Goal: Task Accomplishment & Management: Manage account settings

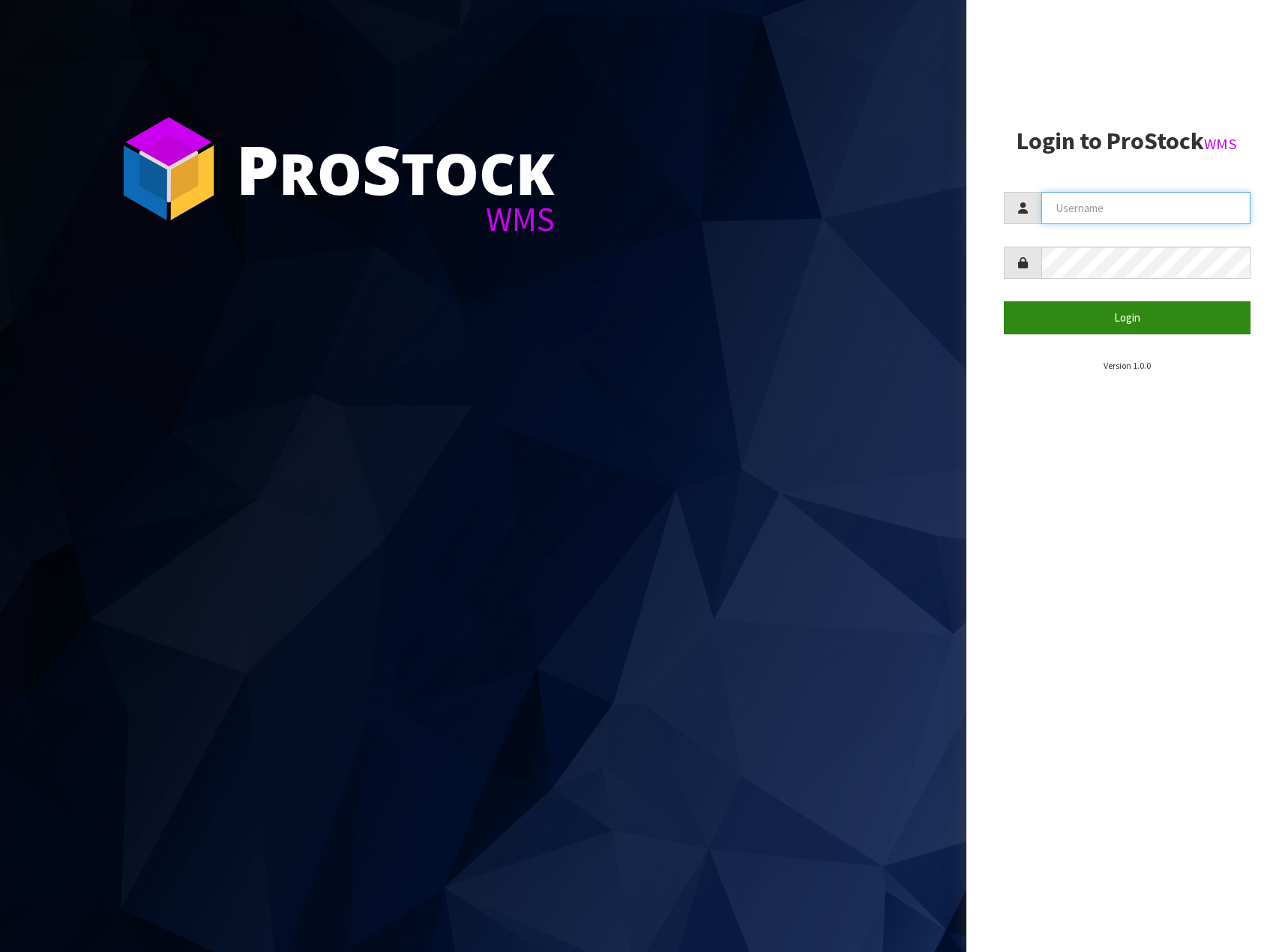
type input "STOREMASTA"
click at [1104, 324] on button "Login" at bounding box center [1127, 317] width 247 height 32
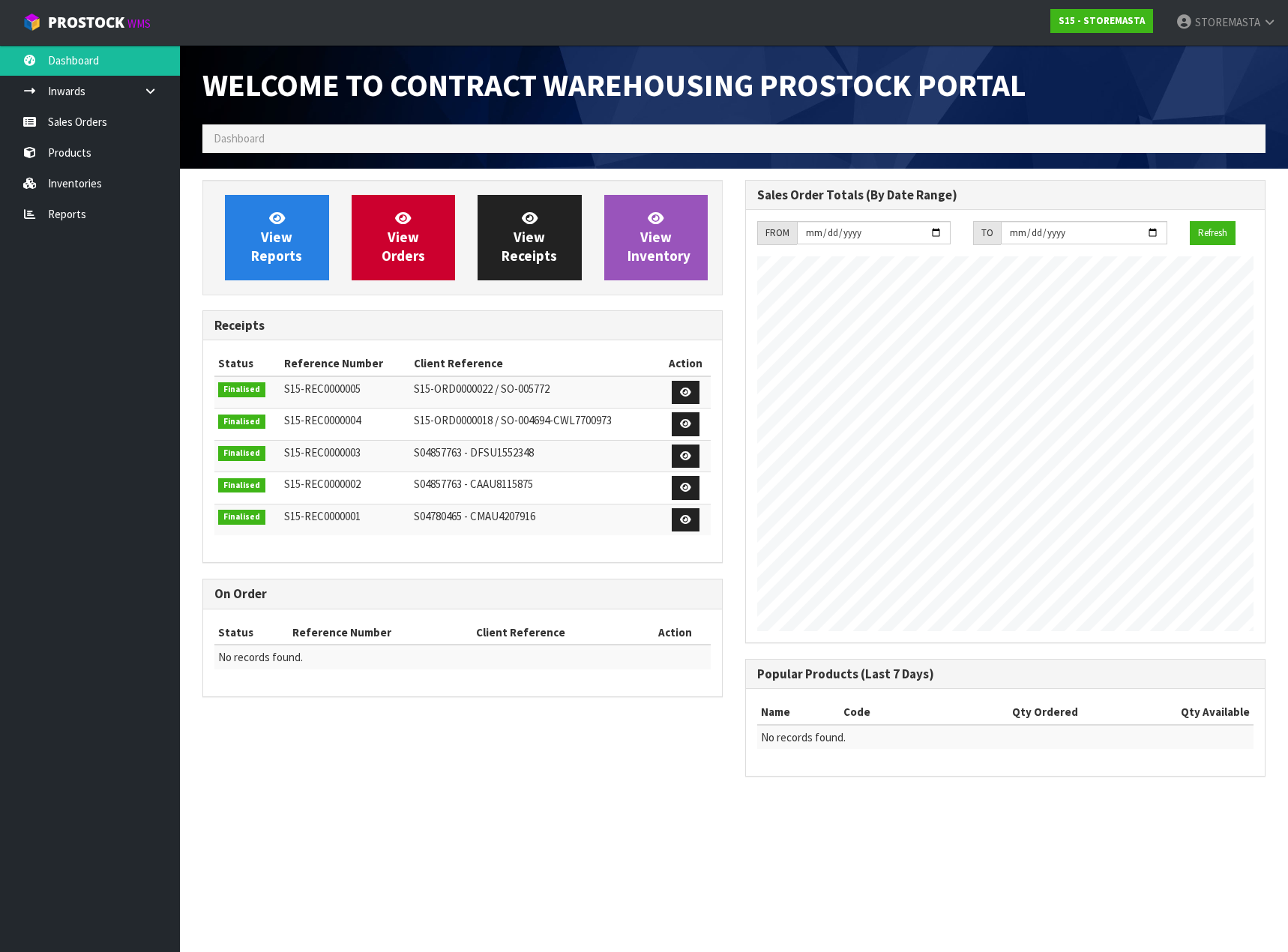
scroll to position [612, 543]
click at [618, 238] on link "View Inventory" at bounding box center [655, 237] width 104 height 85
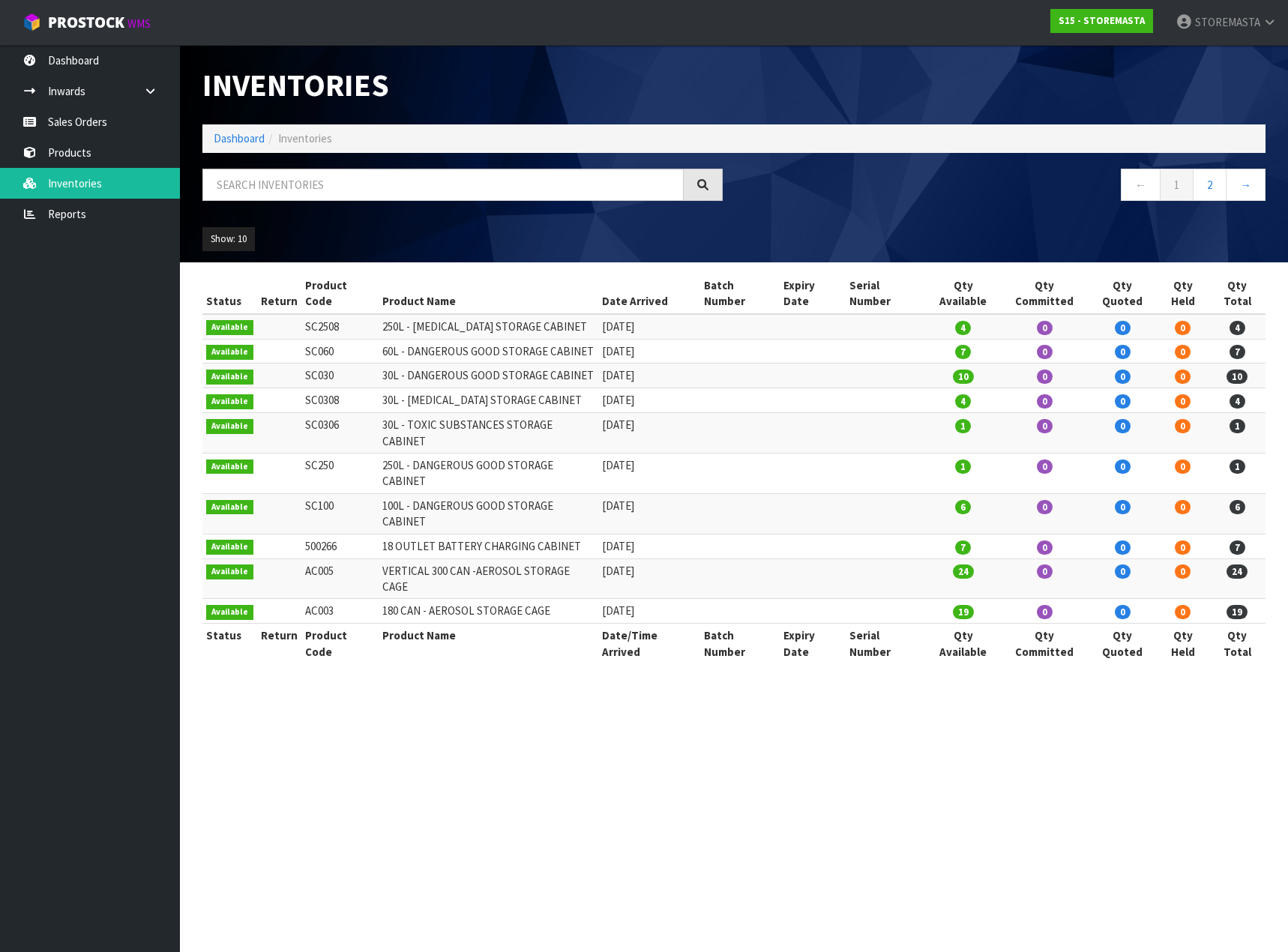
drag, startPoint x: 337, startPoint y: 432, endPoint x: 308, endPoint y: 438, distance: 29.6
click at [307, 453] on td "SC250" at bounding box center [340, 472] width 78 height 40
click at [352, 453] on td "SC250" at bounding box center [340, 472] width 78 height 40
drag, startPoint x: 345, startPoint y: 503, endPoint x: 304, endPoint y: 515, distance: 42.7
click at [287, 558] on tr "Available AC005 VERTICAL 300 CAN -AEROSOL STORAGE CAGE [DATE] 24 0 0 0 24" at bounding box center [733, 578] width 1063 height 40
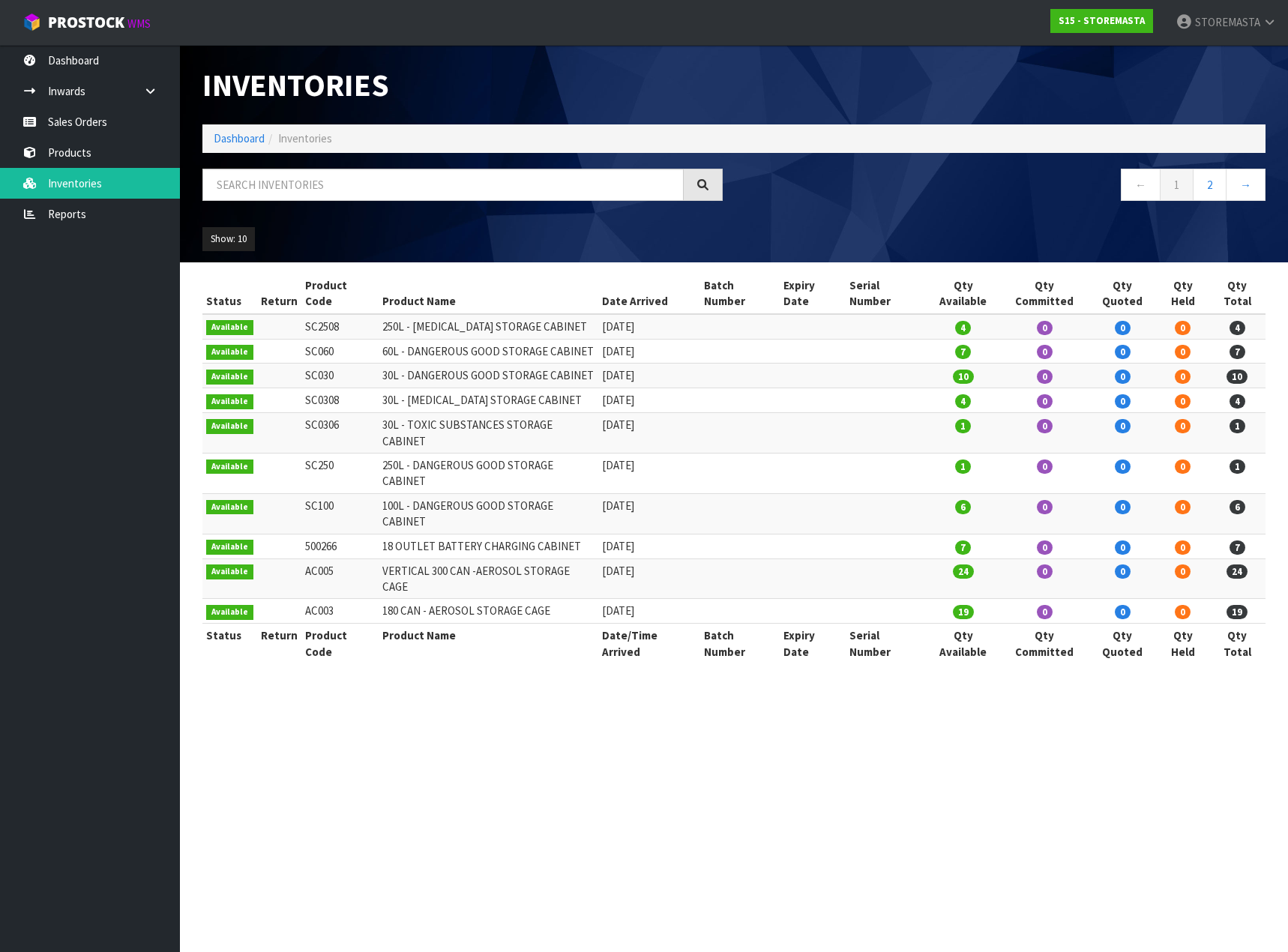
click at [389, 558] on td "VERTICAL 300 CAN -AEROSOL STORAGE CAGE" at bounding box center [488, 578] width 218 height 40
drag, startPoint x: 334, startPoint y: 414, endPoint x: 299, endPoint y: 412, distance: 35.1
click at [301, 413] on td "SC0306" at bounding box center [340, 433] width 78 height 40
click at [79, 129] on link "Sales Orders" at bounding box center [90, 122] width 180 height 31
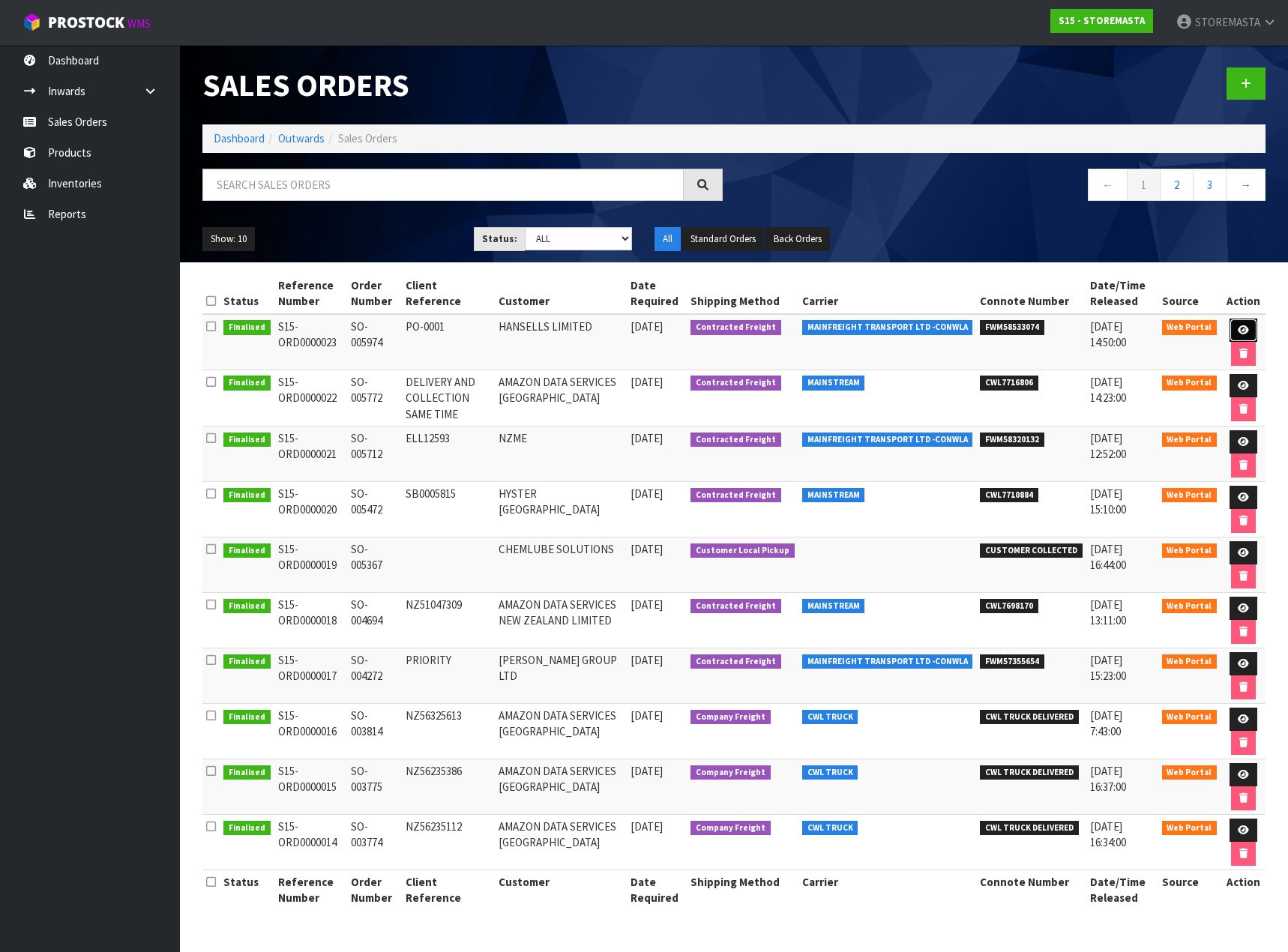
click at [1242, 332] on icon at bounding box center [1243, 331] width 11 height 10
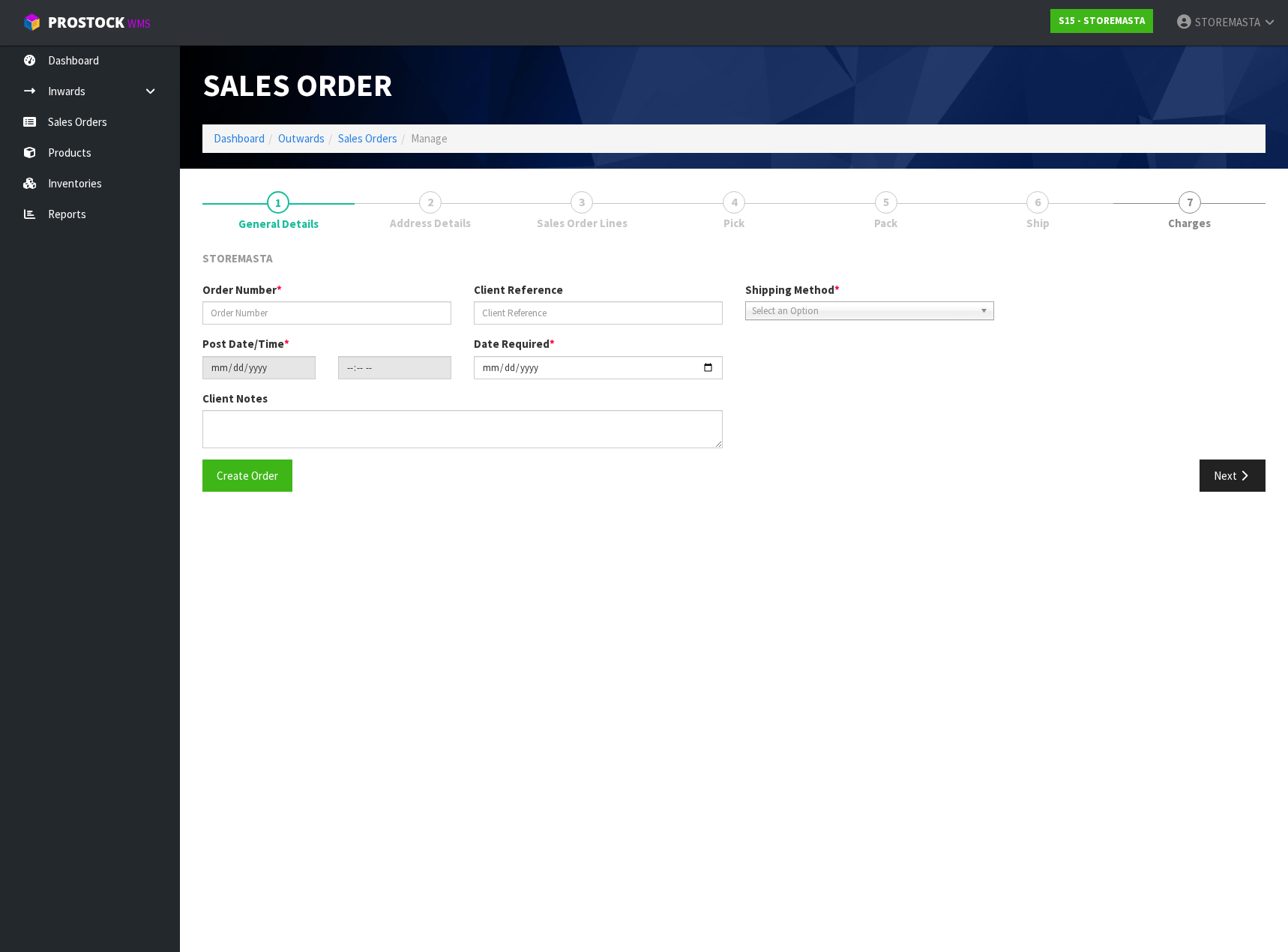
type input "SO-005974"
type input "PO-0001"
type input "[DATE]"
type input "18:52:00.000"
type input "[DATE]"
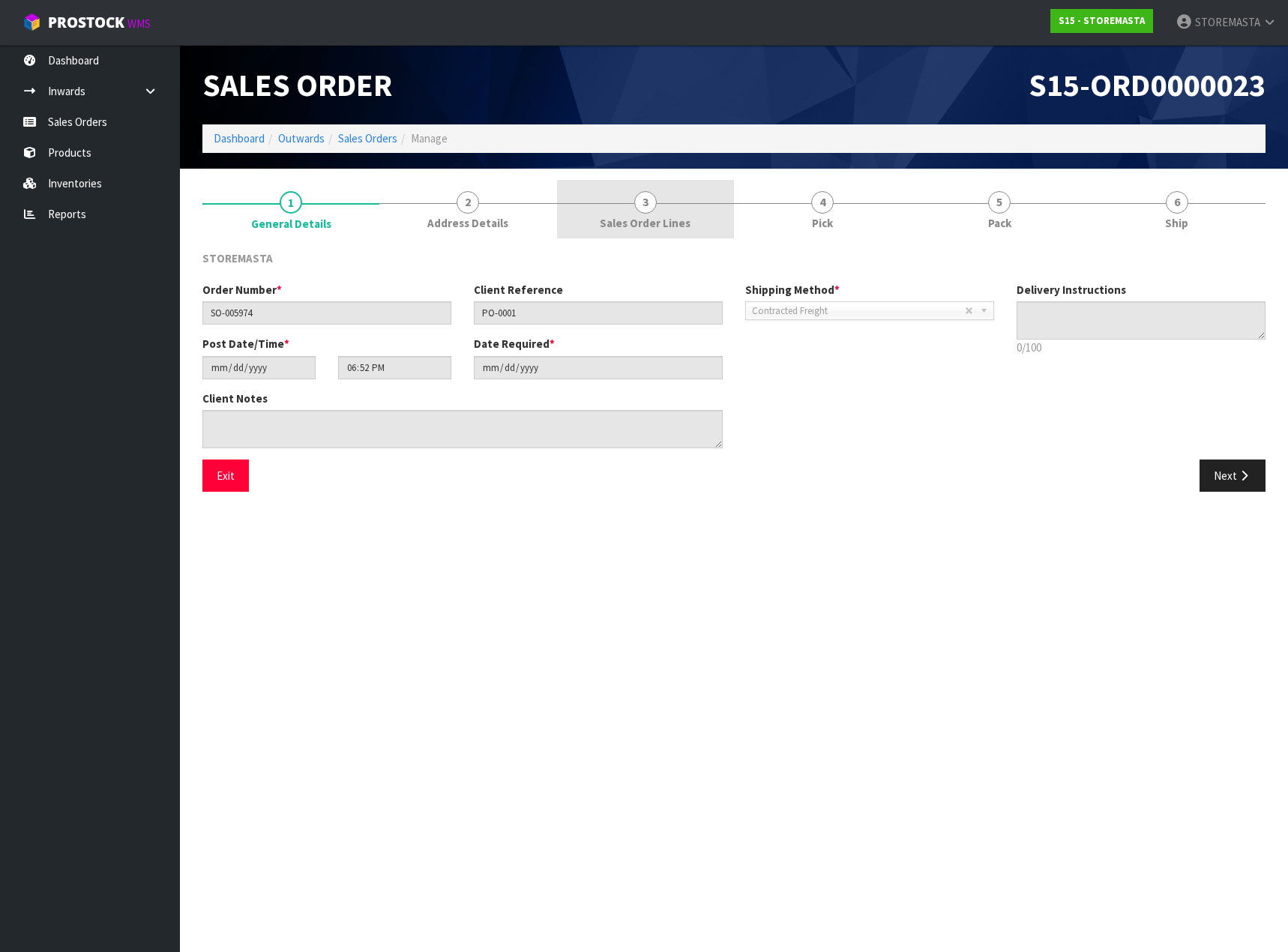
click at [619, 210] on link "3 Sales Order Lines" at bounding box center [646, 210] width 177 height 59
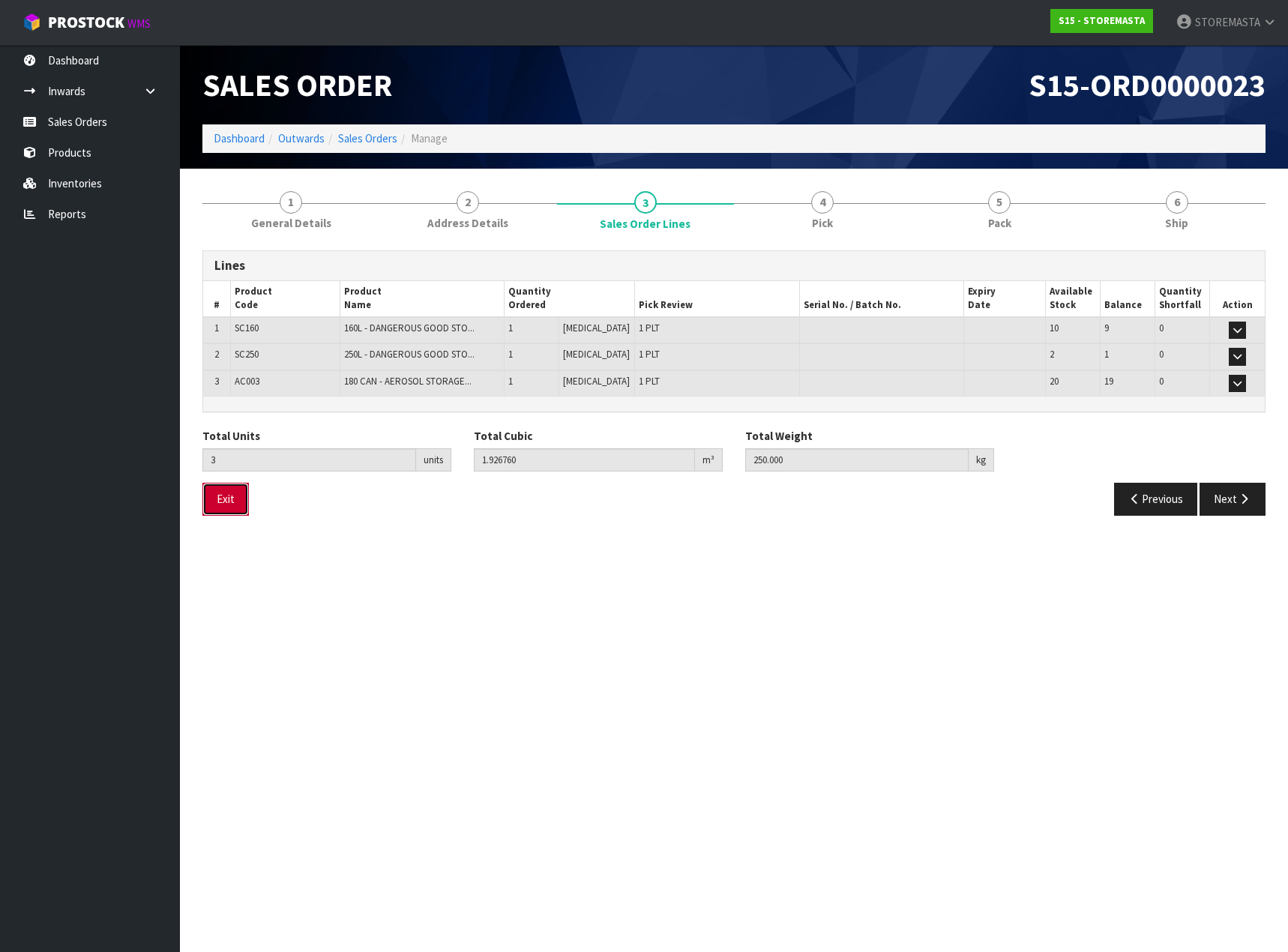
click at [222, 498] on button "Exit" at bounding box center [225, 499] width 47 height 32
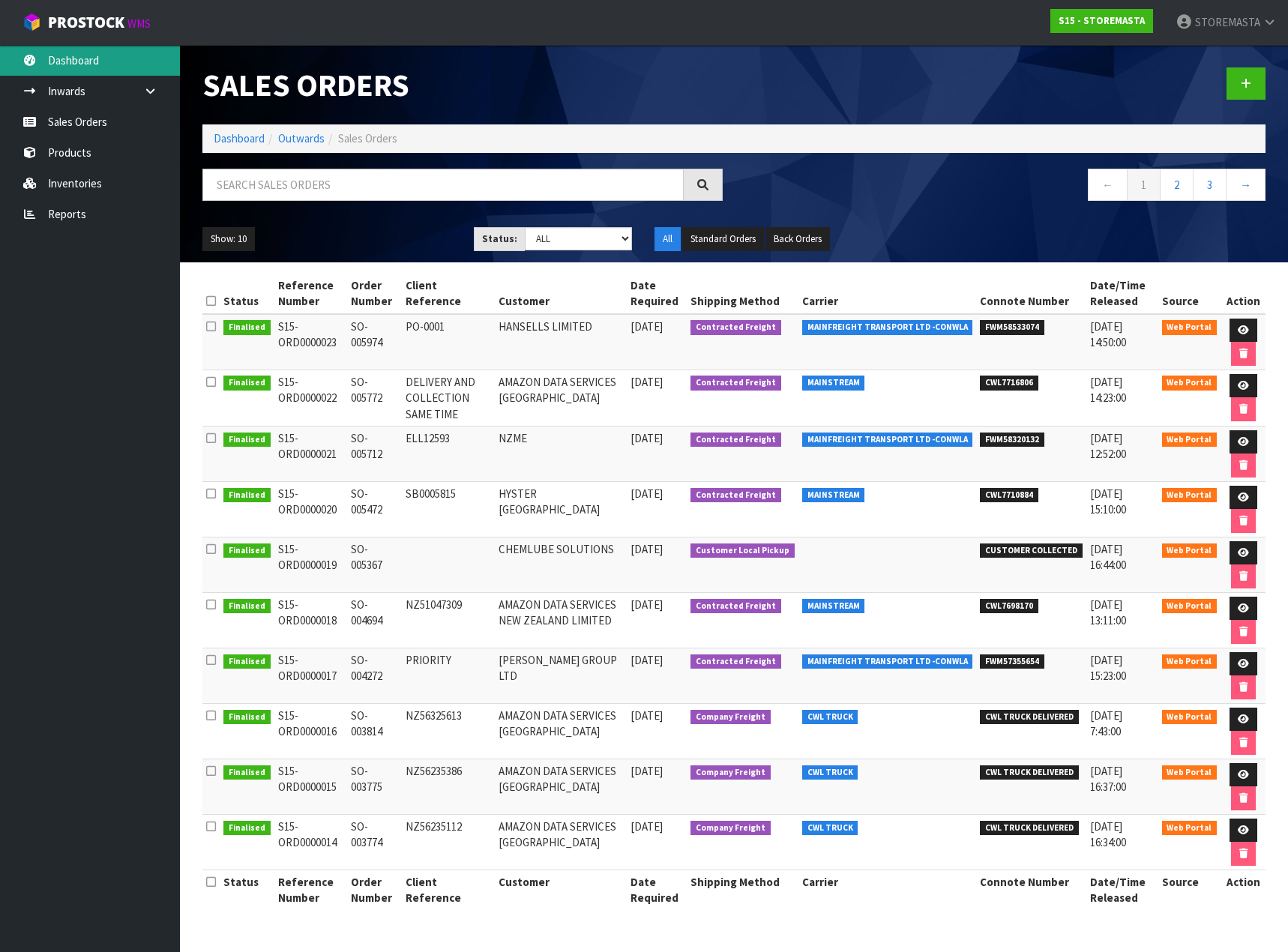
click at [90, 62] on link "Dashboard" at bounding box center [90, 61] width 180 height 31
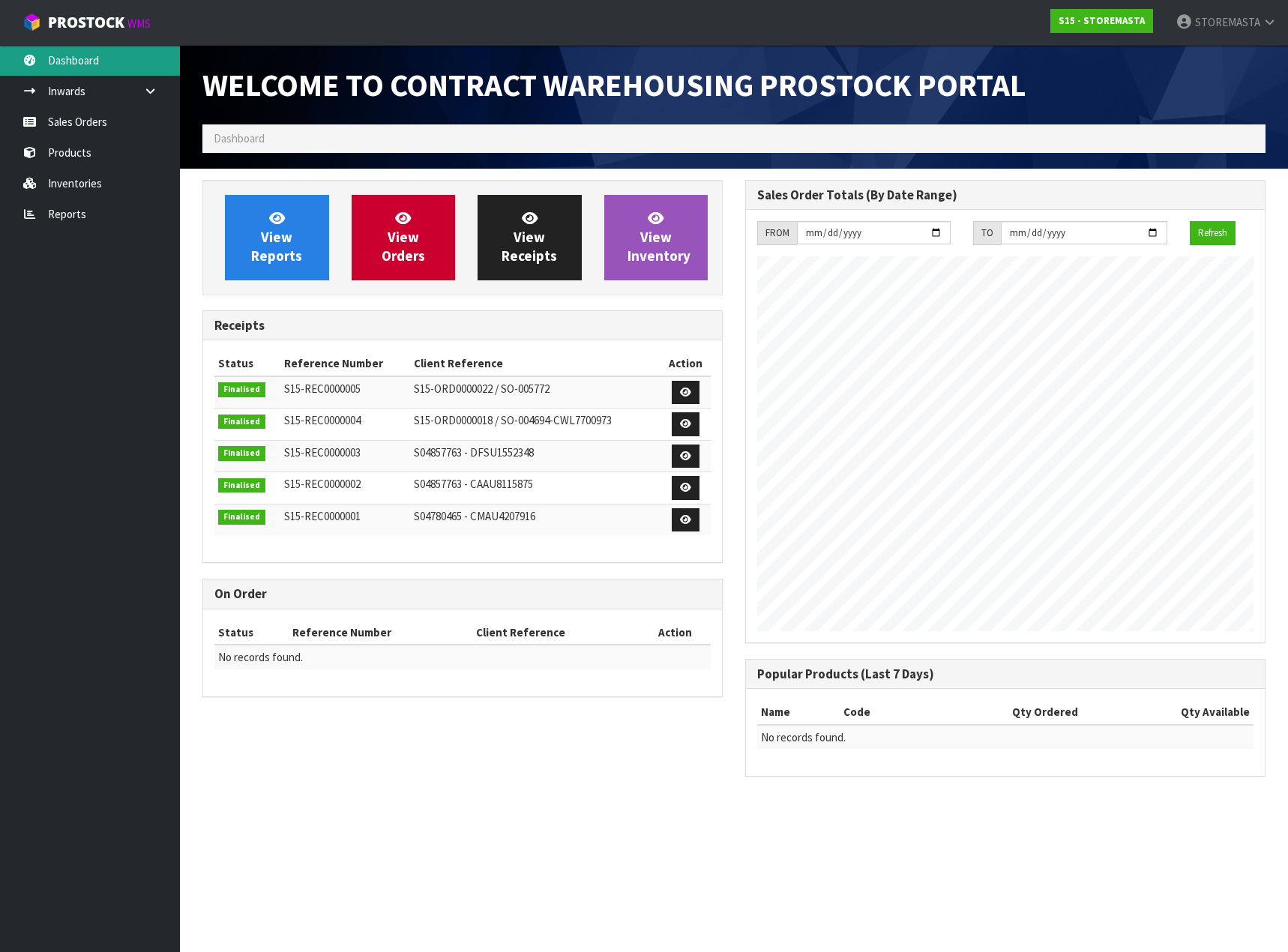
scroll to position [612, 543]
